Goal: Task Accomplishment & Management: Use online tool/utility

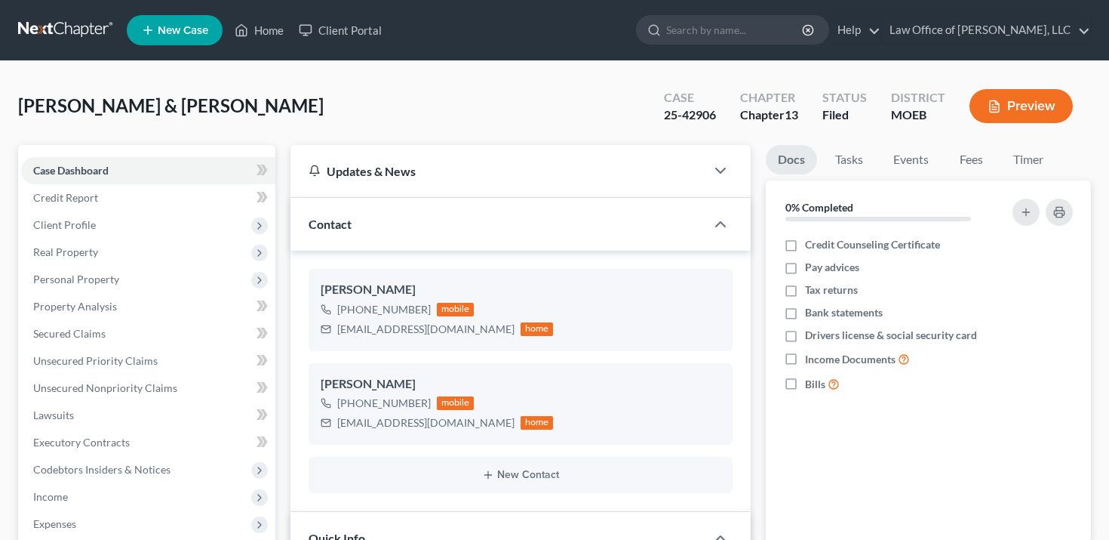
click at [1020, 112] on button "Preview" at bounding box center [1021, 106] width 103 height 34
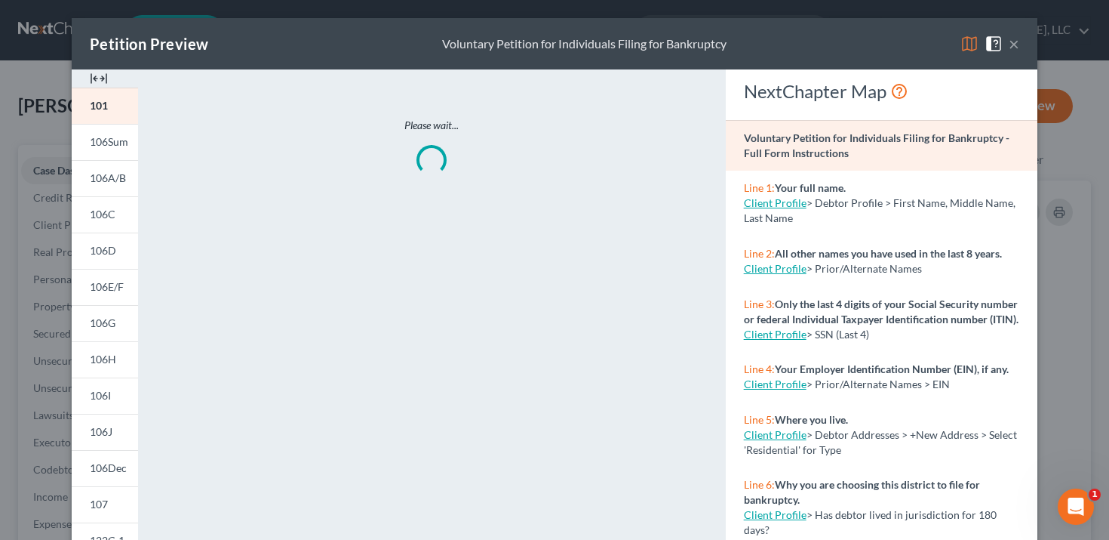
click at [22, 112] on div "Petition Preview Voluntary Petition for Individuals Filing for Bankruptcy × 101…" at bounding box center [554, 270] width 1109 height 540
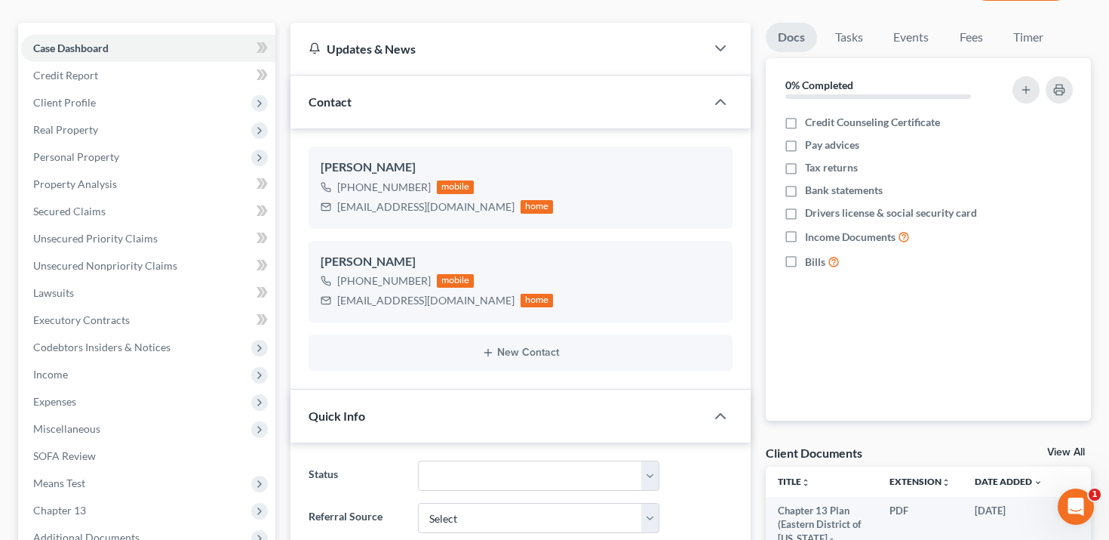
scroll to position [314, 0]
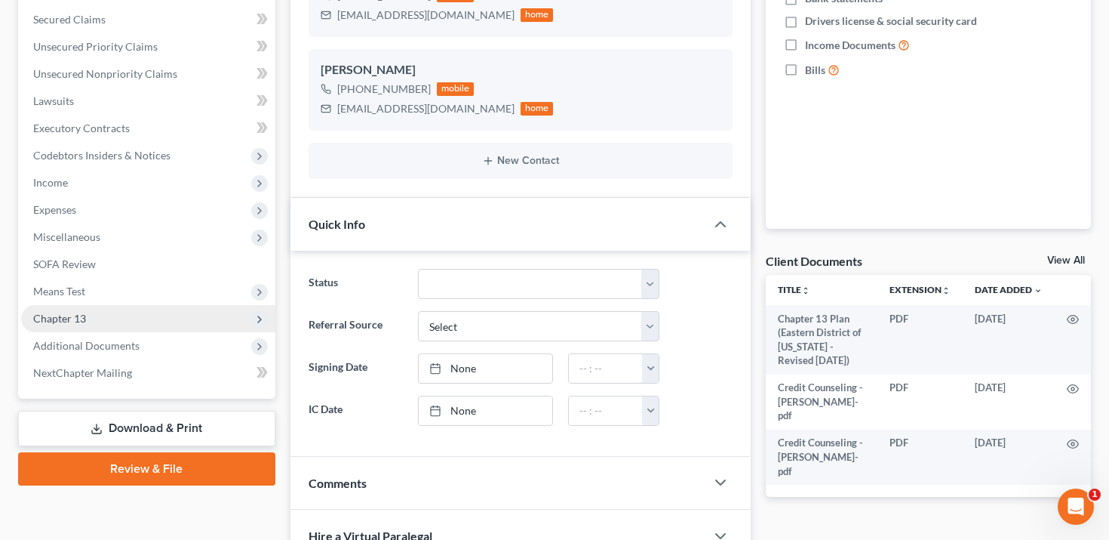
click at [68, 319] on span "Chapter 13" at bounding box center [59, 318] width 53 height 13
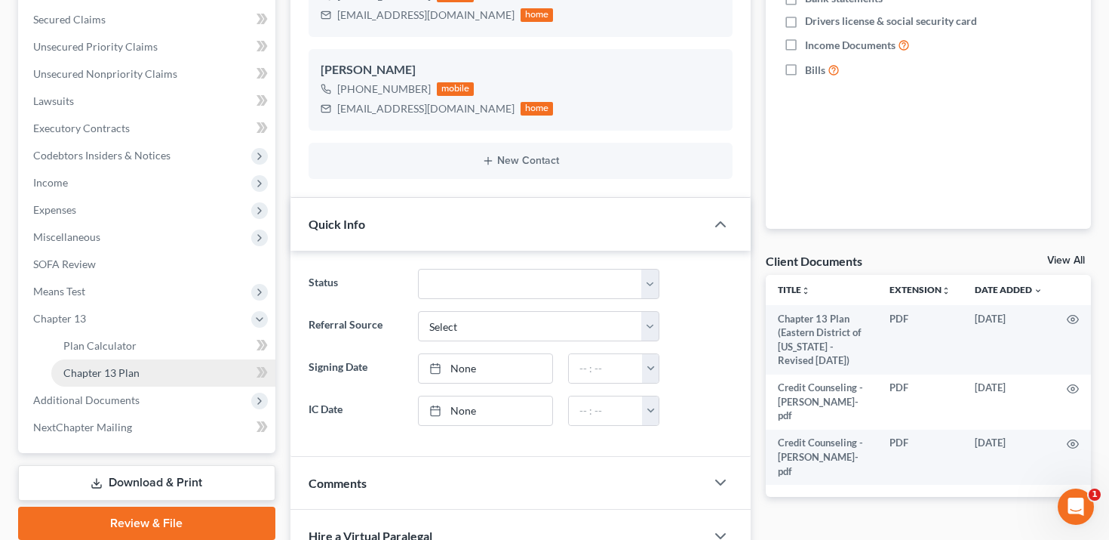
click at [104, 372] on span "Chapter 13 Plan" at bounding box center [101, 372] width 76 height 13
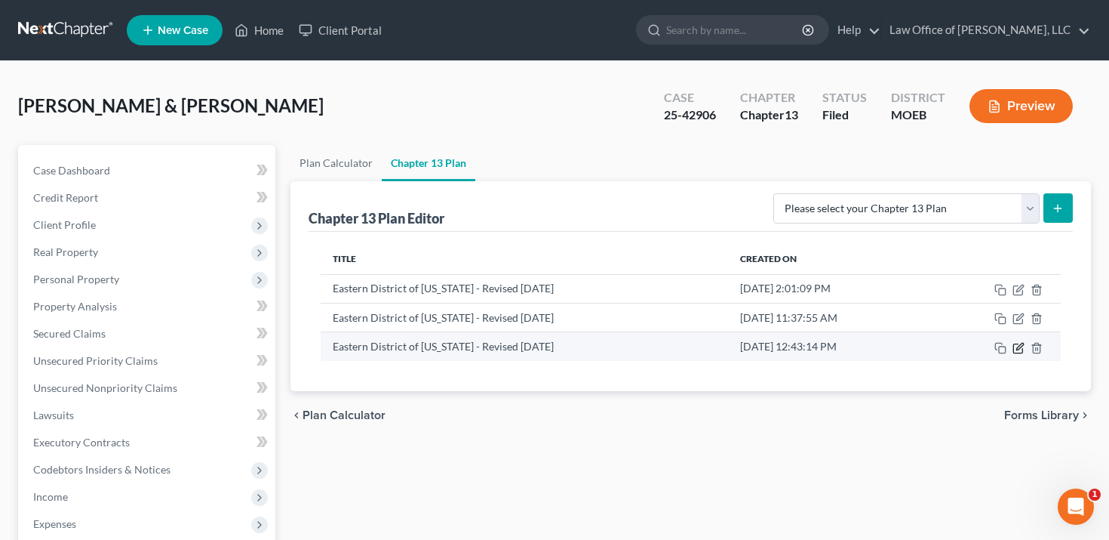
click at [1022, 343] on icon "button" at bounding box center [1020, 346] width 7 height 7
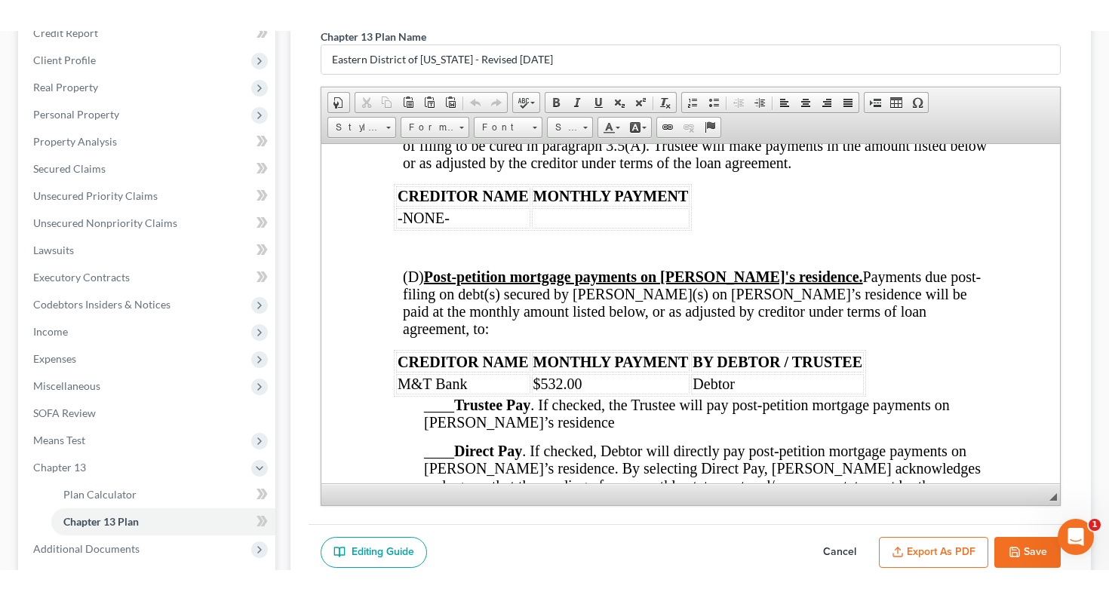
scroll to position [161, 0]
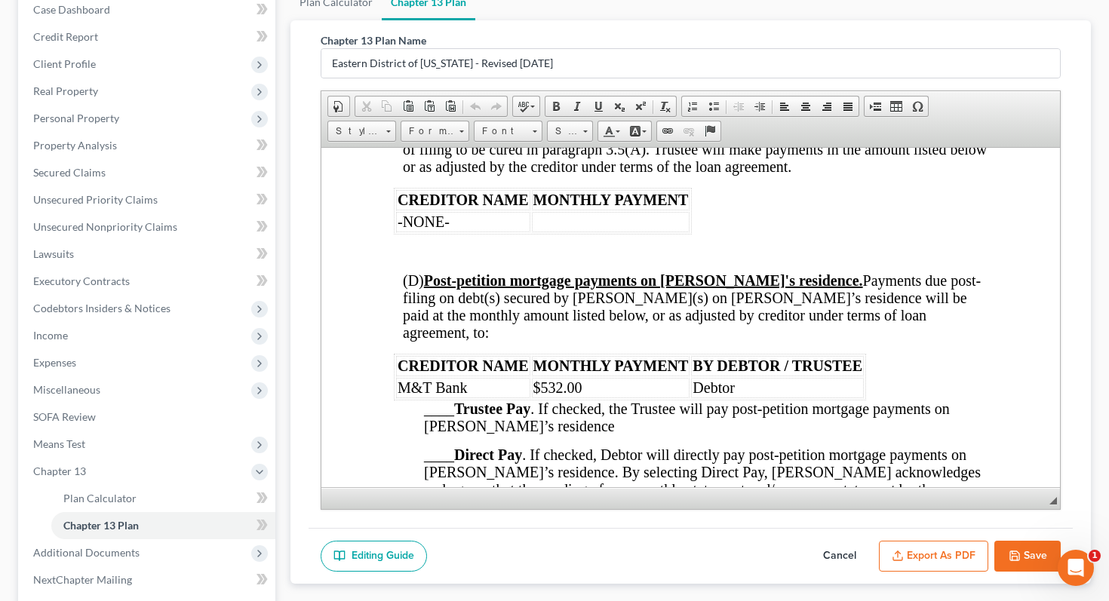
click at [1054, 500] on span "◢" at bounding box center [1054, 501] width 8 height 8
click at [1054, 499] on span "◢" at bounding box center [1054, 501] width 8 height 8
click at [1048, 499] on span "◢ Elements path" at bounding box center [692, 499] width 740 height 22
click at [1051, 499] on span "◢" at bounding box center [1054, 501] width 8 height 8
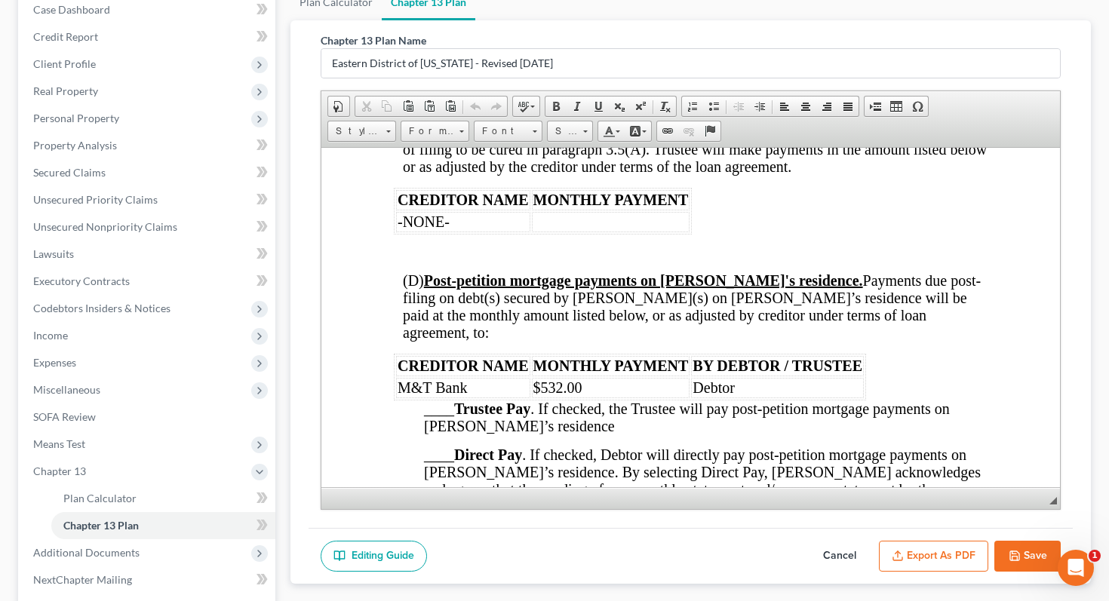
click at [1051, 499] on span "◢" at bounding box center [1054, 501] width 8 height 8
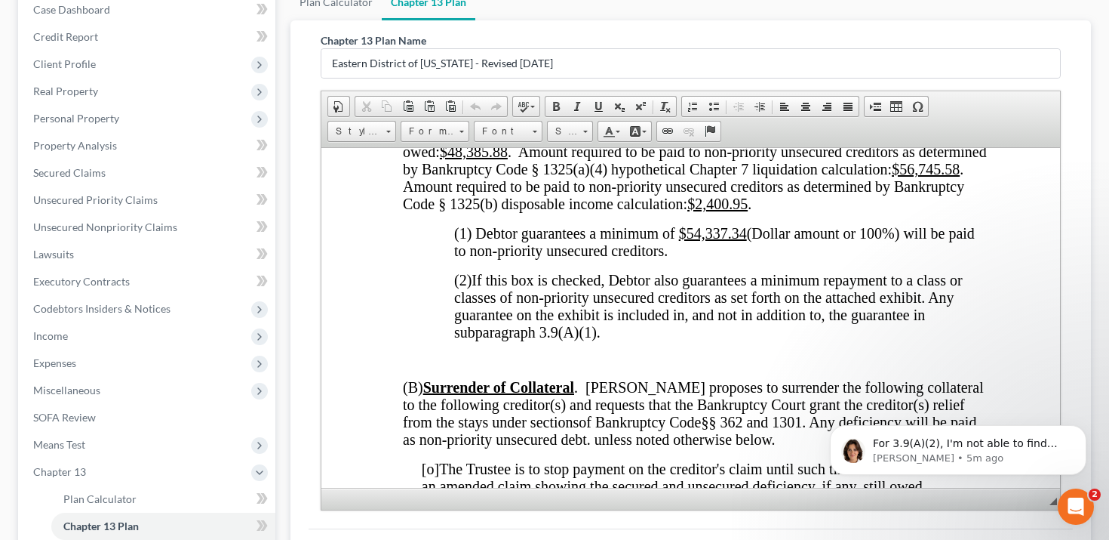
scroll to position [4496, 0]
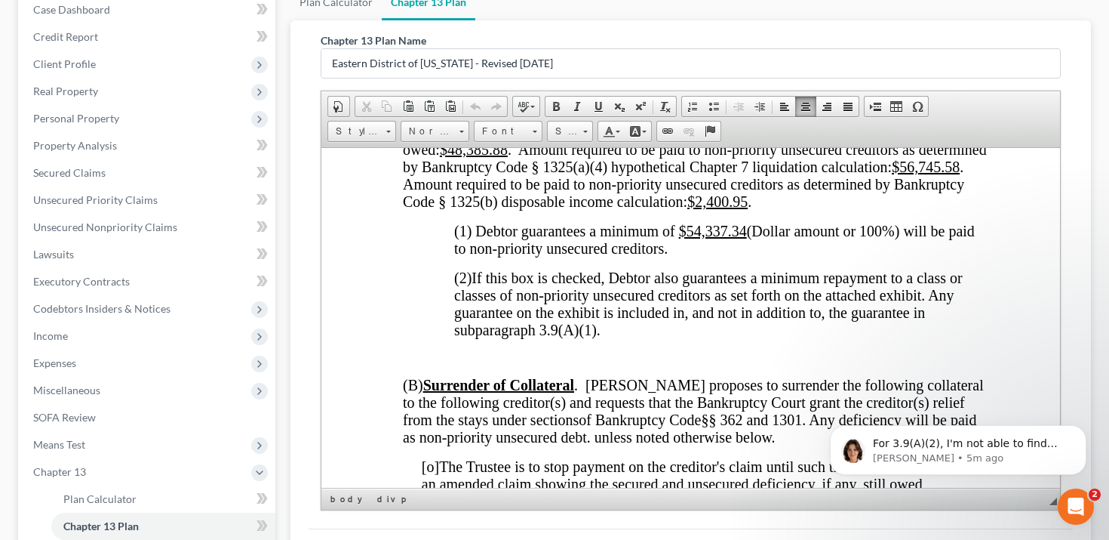
click at [658, 338] on p "(2) If this box is checked, Debtor also guarantees a minimum repayment to a cla…" at bounding box center [721, 303] width 534 height 69
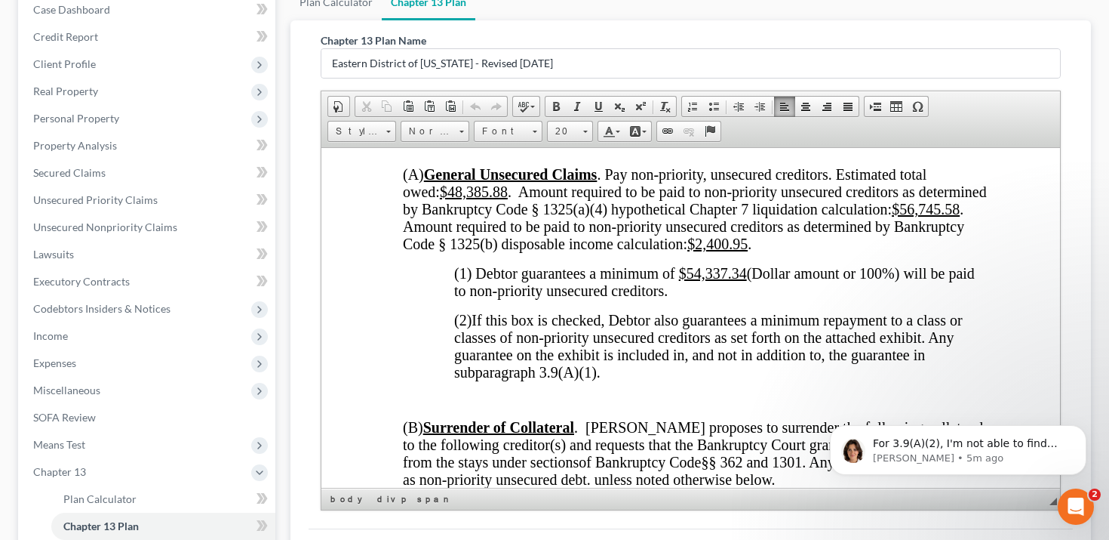
scroll to position [4454, 0]
click at [1077, 432] on button "Dismiss notification" at bounding box center [1082, 430] width 20 height 20
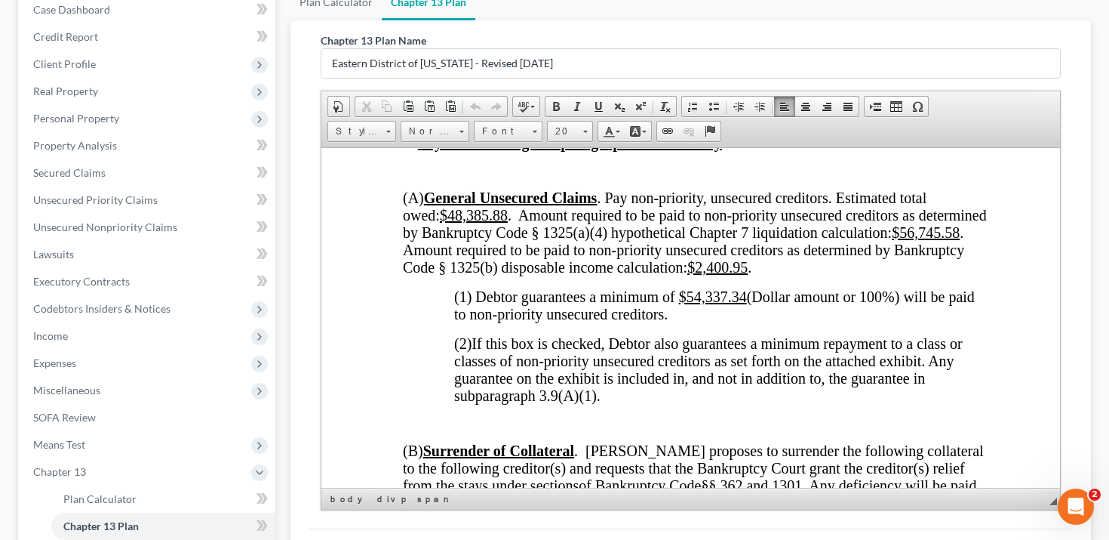
scroll to position [4421, 0]
